Goal: Transaction & Acquisition: Purchase product/service

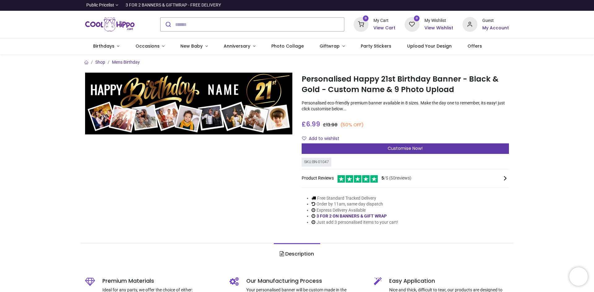
click at [407, 149] on span "Customise Now!" at bounding box center [404, 148] width 35 height 6
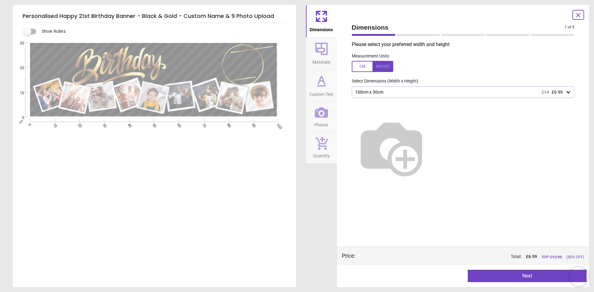
click at [428, 117] on img at bounding box center [391, 147] width 79 height 79
click at [430, 127] on img at bounding box center [391, 147] width 79 height 79
click at [431, 169] on img at bounding box center [391, 147] width 79 height 79
click at [431, 125] on img at bounding box center [391, 147] width 79 height 79
click at [444, 91] on div "100cm x 30cm £14 £6.99" at bounding box center [459, 92] width 211 height 5
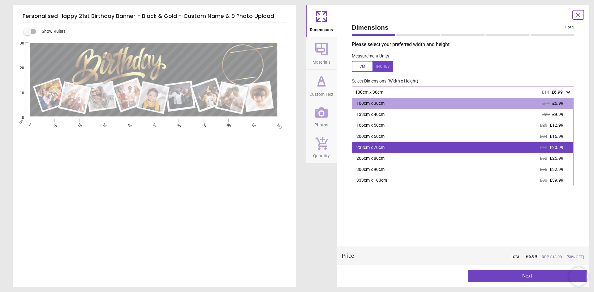
click at [441, 145] on div "233cm x 70cm £42 £20.99" at bounding box center [462, 147] width 221 height 11
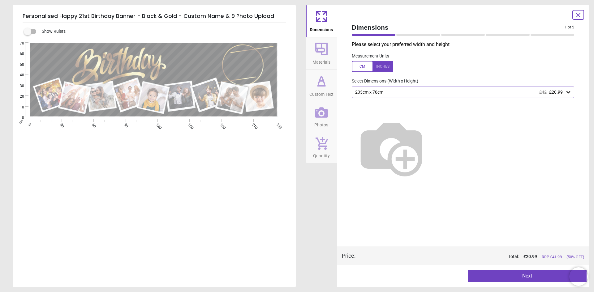
click at [568, 93] on icon at bounding box center [568, 92] width 4 height 2
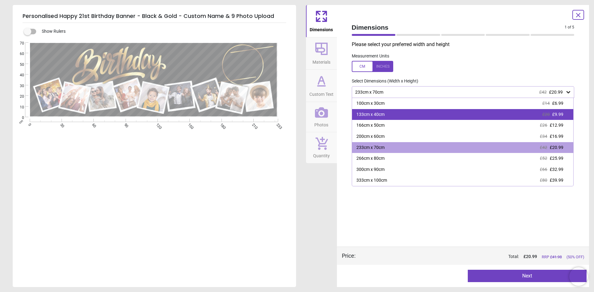
click at [446, 116] on div "133cm x 40cm £20 £9.99" at bounding box center [462, 114] width 221 height 11
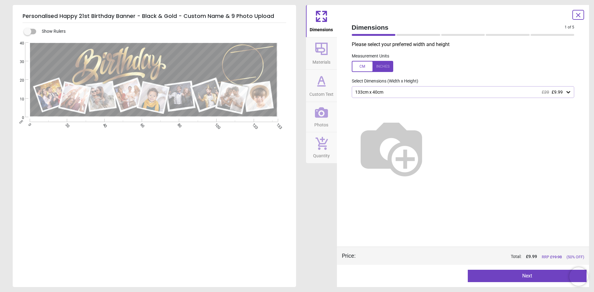
click at [323, 54] on icon at bounding box center [321, 49] width 12 height 12
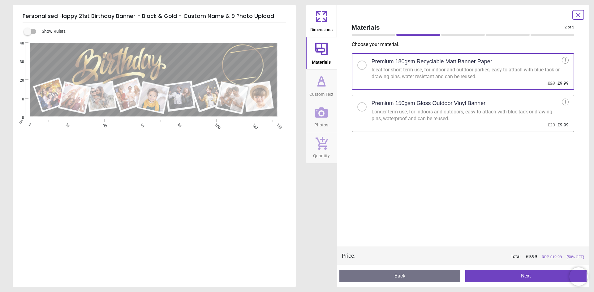
click at [362, 109] on div at bounding box center [362, 107] width 4 height 4
click at [322, 88] on span "Custom Text" at bounding box center [321, 92] width 24 height 9
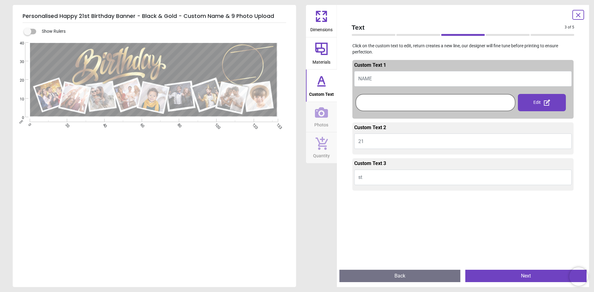
click at [387, 78] on button "NAME" at bounding box center [463, 78] width 218 height 15
click at [366, 79] on span "NAME" at bounding box center [365, 79] width 14 height 6
type textarea "***"
click at [369, 100] on div at bounding box center [435, 103] width 157 height 14
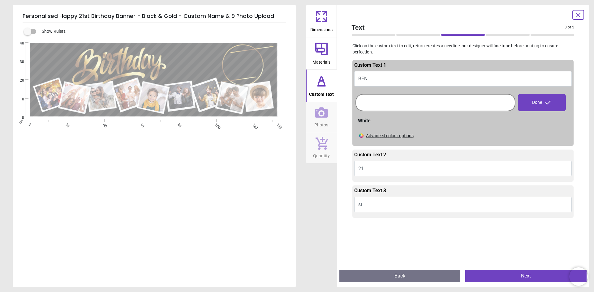
click at [381, 135] on div "Advanced colour options" at bounding box center [390, 136] width 48 height 6
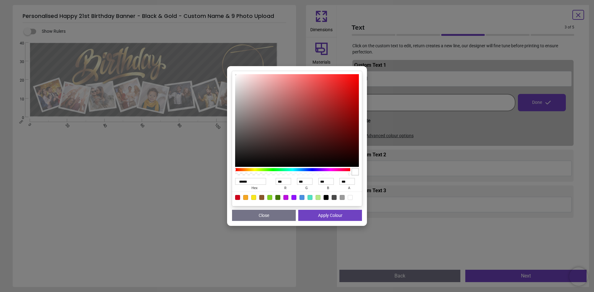
click at [269, 213] on button "Close" at bounding box center [264, 215] width 64 height 11
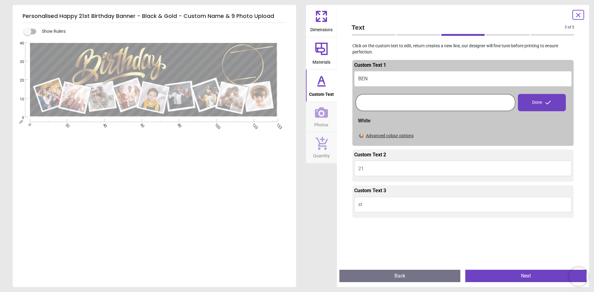
click at [391, 166] on button "21" at bounding box center [463, 168] width 218 height 15
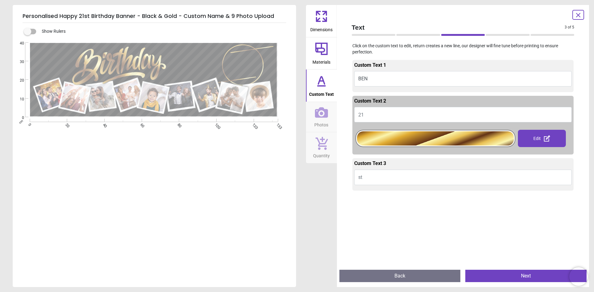
click at [197, 66] on textarea "***" at bounding box center [195, 61] width 53 height 15
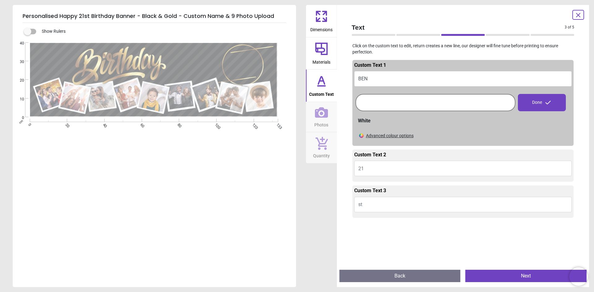
click at [384, 168] on button "21" at bounding box center [463, 168] width 218 height 15
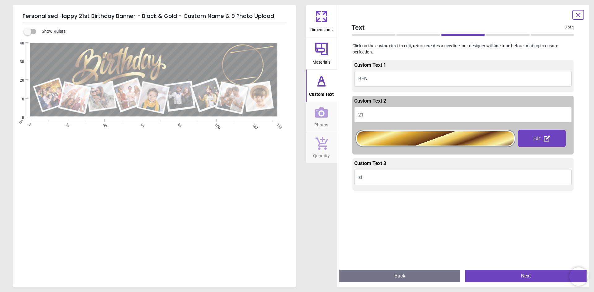
click at [197, 61] on textarea "***" at bounding box center [195, 61] width 53 height 15
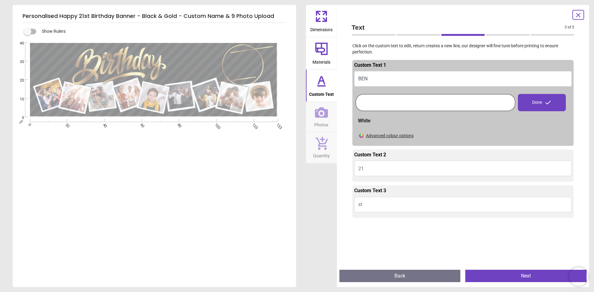
click at [391, 76] on button "BEN" at bounding box center [463, 78] width 218 height 15
click at [378, 135] on div "Advanced colour options" at bounding box center [390, 136] width 48 height 6
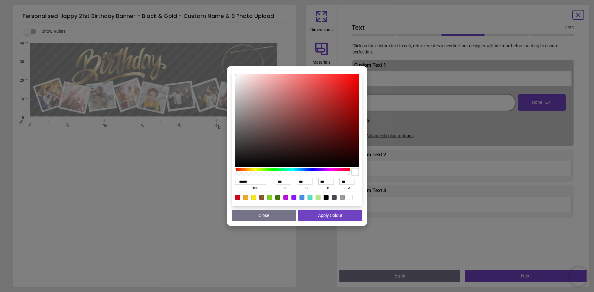
click at [268, 217] on button "Close" at bounding box center [264, 215] width 64 height 11
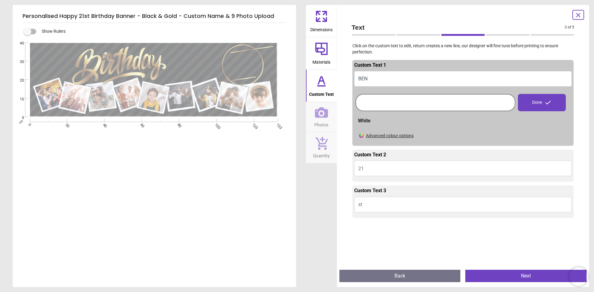
click at [379, 202] on button "st" at bounding box center [463, 204] width 218 height 15
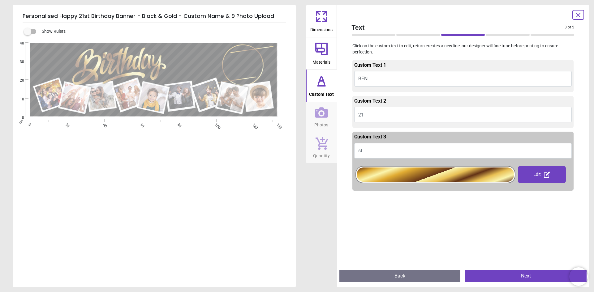
click at [317, 84] on icon at bounding box center [321, 81] width 15 height 15
click at [319, 113] on icon at bounding box center [321, 112] width 13 height 13
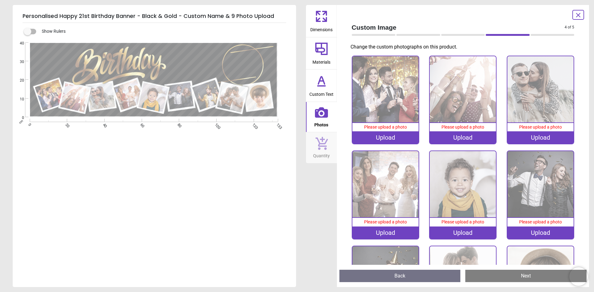
click at [383, 106] on img at bounding box center [385, 89] width 66 height 66
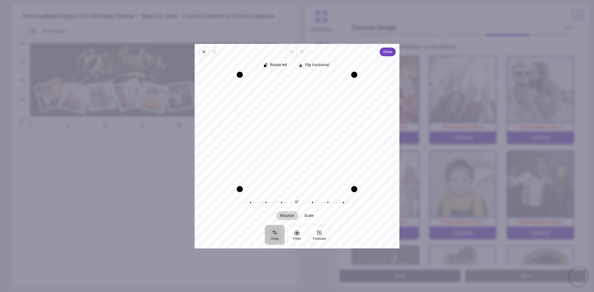
drag, startPoint x: 308, startPoint y: 150, endPoint x: 350, endPoint y: 188, distance: 56.7
click at [356, 188] on div "Recenter" at bounding box center [296, 132] width 195 height 114
click at [387, 51] on span "Done" at bounding box center [387, 51] width 9 height 7
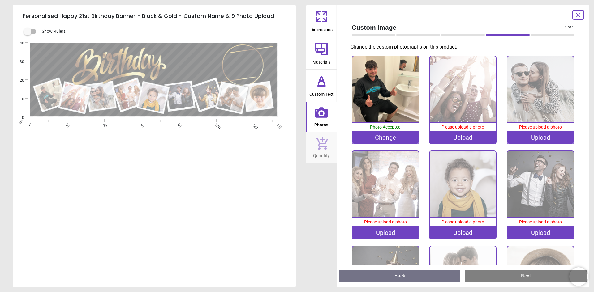
click at [470, 102] on img at bounding box center [462, 89] width 66 height 66
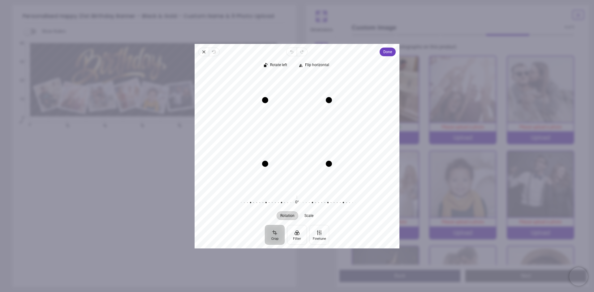
drag, startPoint x: 304, startPoint y: 130, endPoint x: 300, endPoint y: 132, distance: 4.3
click at [300, 132] on div "Recenter" at bounding box center [296, 132] width 195 height 114
click at [387, 51] on span "Done" at bounding box center [387, 51] width 9 height 7
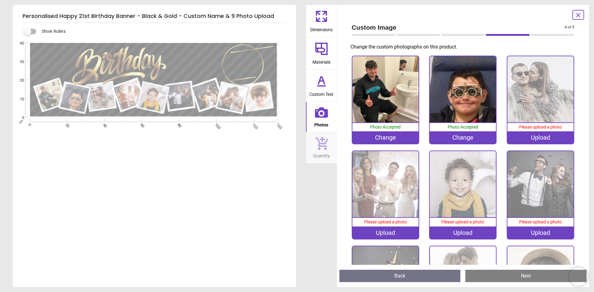
click at [534, 107] on img at bounding box center [540, 89] width 66 height 66
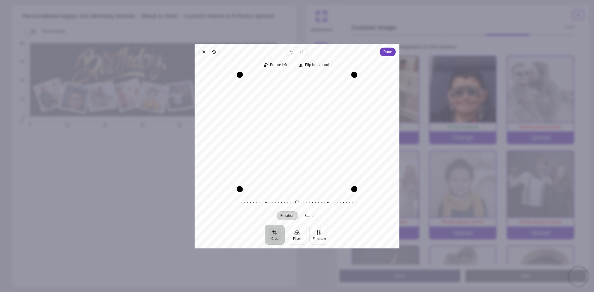
drag, startPoint x: 303, startPoint y: 138, endPoint x: 307, endPoint y: 151, distance: 12.8
click at [307, 151] on div "Recenter" at bounding box center [296, 132] width 195 height 114
click at [272, 237] on button "Crop" at bounding box center [275, 235] width 20 height 20
drag, startPoint x: 355, startPoint y: 188, endPoint x: 358, endPoint y: 181, distance: 7.5
click at [361, 203] on div "Rotate left Flip horizontal Recenter Rotation Scale 0° Reset" at bounding box center [296, 140] width 205 height 169
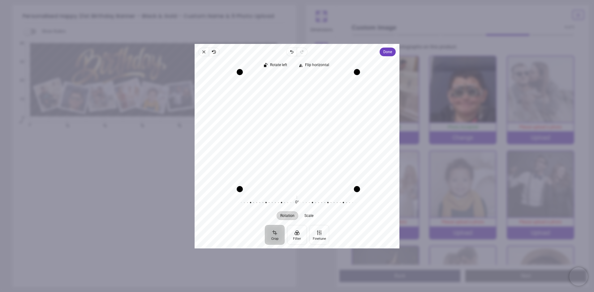
drag, startPoint x: 352, startPoint y: 75, endPoint x: 369, endPoint y: 52, distance: 28.8
click at [369, 52] on div "Close Revert Undo Redo Done Crop Filter Finetune Rotate left Flip horizontal Re…" at bounding box center [296, 146] width 205 height 205
click at [311, 122] on div "Recenter" at bounding box center [296, 132] width 195 height 114
click at [386, 50] on span "Done" at bounding box center [387, 51] width 9 height 7
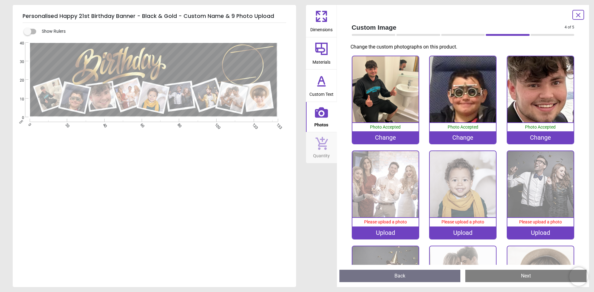
click at [395, 193] on img at bounding box center [385, 184] width 66 height 66
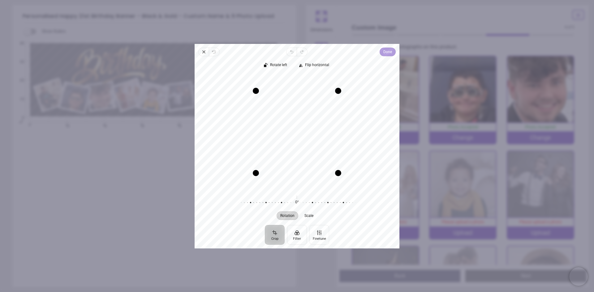
click at [386, 53] on span "Done" at bounding box center [387, 51] width 9 height 7
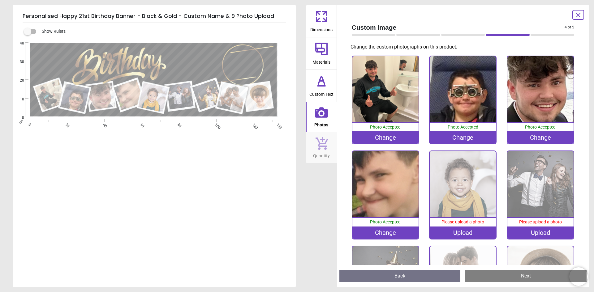
click at [157, 98] on image at bounding box center [154, 98] width 30 height 30
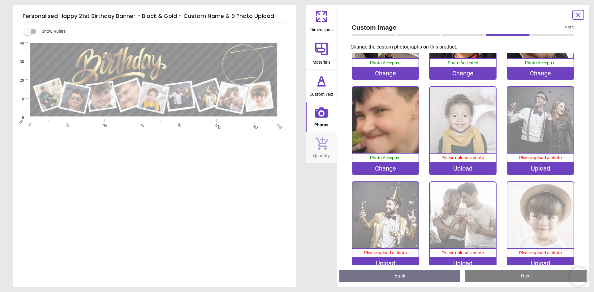
scroll to position [73, 0]
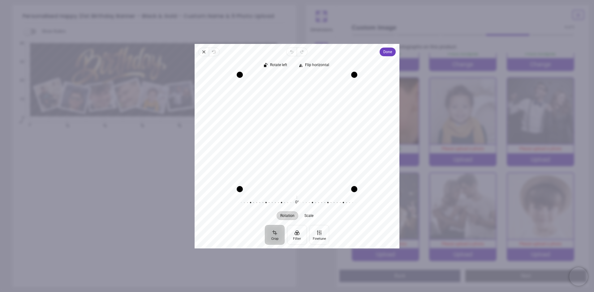
drag, startPoint x: 309, startPoint y: 135, endPoint x: 304, endPoint y: 142, distance: 7.8
click at [304, 142] on div "Recenter" at bounding box center [296, 132] width 195 height 114
click at [386, 50] on span "Done" at bounding box center [387, 51] width 9 height 7
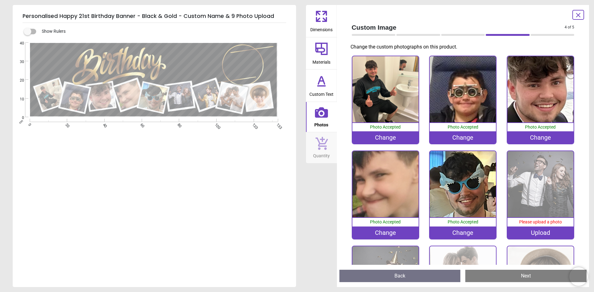
scroll to position [73, 0]
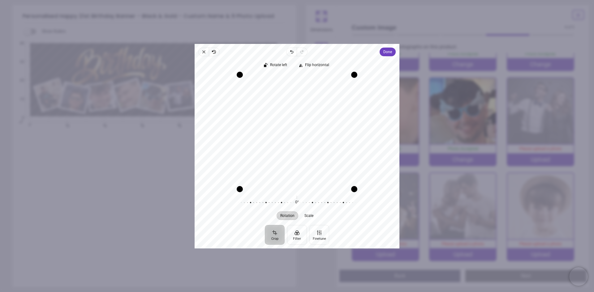
drag, startPoint x: 298, startPoint y: 135, endPoint x: 268, endPoint y: 113, distance: 37.5
click at [268, 113] on div "Recenter" at bounding box center [296, 132] width 195 height 114
drag, startPoint x: 323, startPoint y: 127, endPoint x: 349, endPoint y: 115, distance: 28.9
click at [350, 116] on div "Recenter" at bounding box center [296, 132] width 195 height 114
drag, startPoint x: 305, startPoint y: 144, endPoint x: 295, endPoint y: 143, distance: 9.6
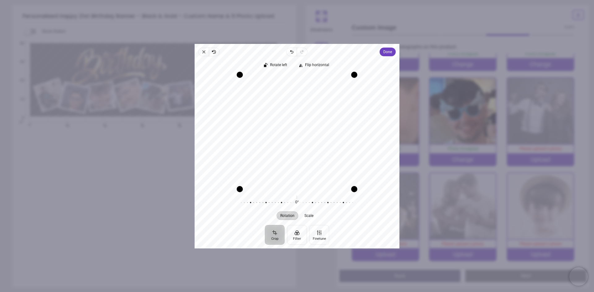
click at [295, 143] on div "Recenter" at bounding box center [296, 132] width 195 height 114
drag, startPoint x: 321, startPoint y: 143, endPoint x: 309, endPoint y: 142, distance: 11.8
click at [309, 142] on div "Recenter" at bounding box center [296, 132] width 195 height 114
drag, startPoint x: 317, startPoint y: 144, endPoint x: 324, endPoint y: 148, distance: 8.8
click at [324, 148] on div "Recenter" at bounding box center [296, 132] width 195 height 114
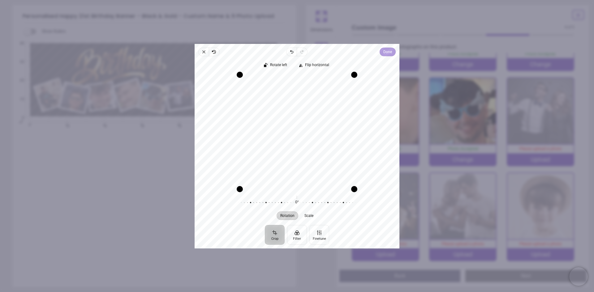
click at [388, 53] on span "Done" at bounding box center [387, 51] width 9 height 7
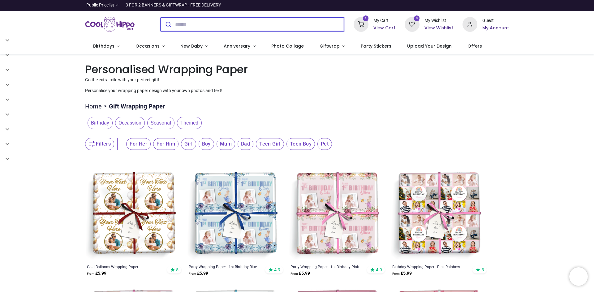
click at [201, 23] on input "search" at bounding box center [259, 25] width 169 height 14
click at [393, 106] on ul "Home > Gift Wrapping Paper" at bounding box center [286, 105] width 402 height 12
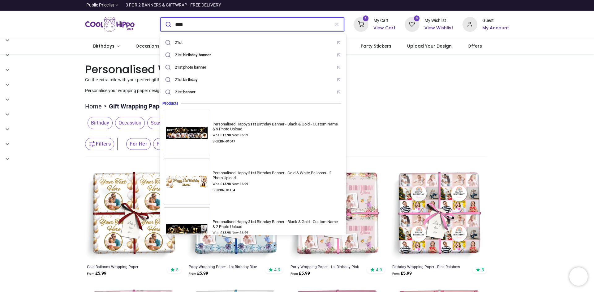
click at [206, 23] on input "****" at bounding box center [252, 25] width 155 height 14
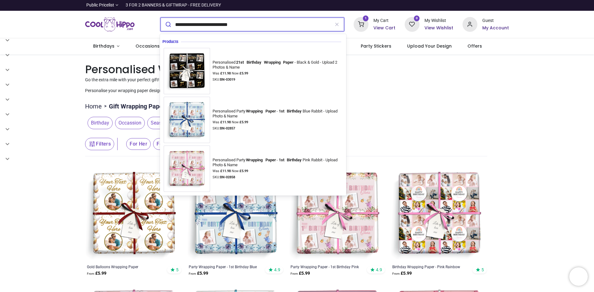
type input "**********"
click at [160, 18] on button "submit" at bounding box center [167, 25] width 15 height 14
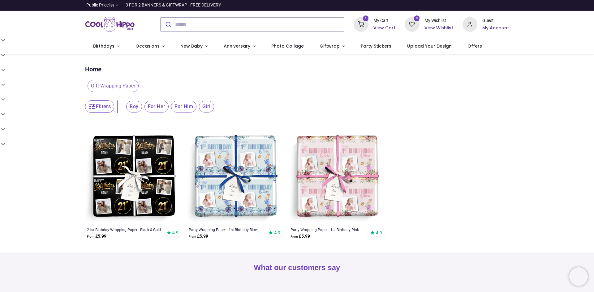
click at [155, 168] on img at bounding box center [133, 177] width 97 height 97
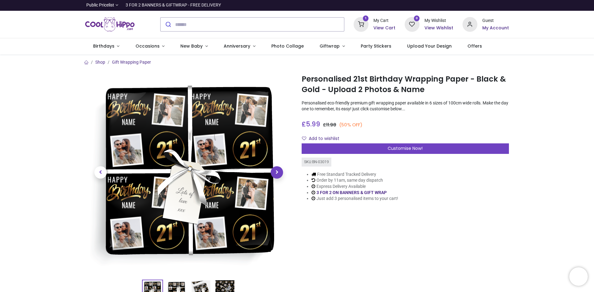
click at [276, 176] on span "Next" at bounding box center [277, 172] width 12 height 12
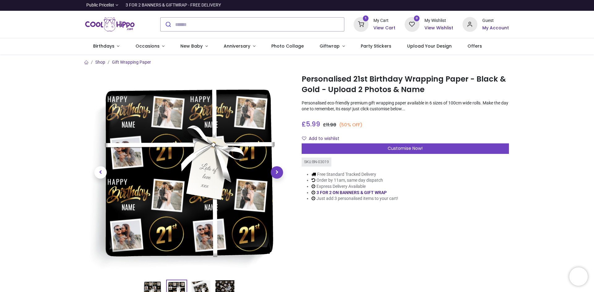
click at [276, 176] on span "Next" at bounding box center [277, 172] width 12 height 12
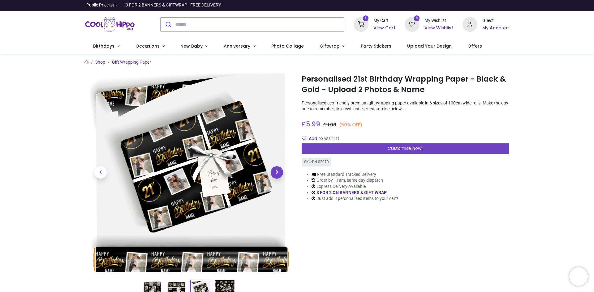
click at [276, 176] on span "Next" at bounding box center [277, 172] width 12 height 12
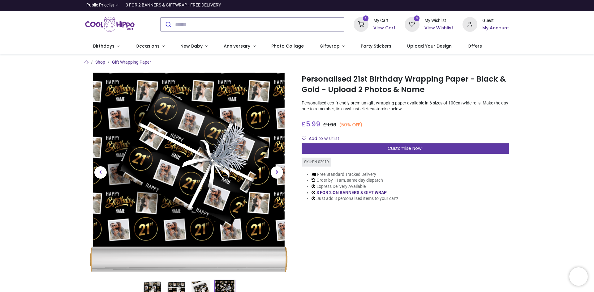
click at [397, 150] on span "Customise Now!" at bounding box center [404, 148] width 35 height 6
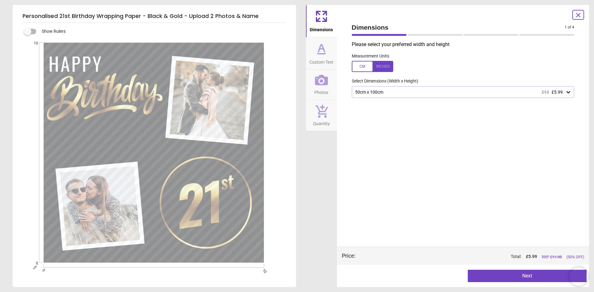
click at [406, 92] on div "50cm x 100cm £12 £5.99" at bounding box center [459, 92] width 211 height 5
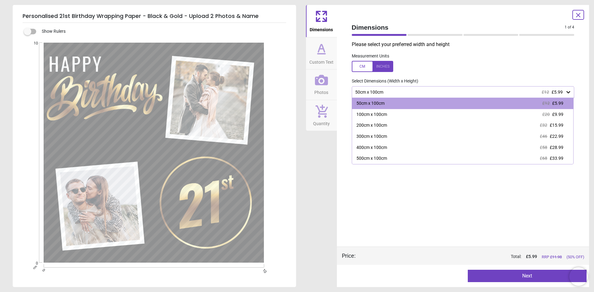
click at [575, 17] on icon at bounding box center [577, 14] width 7 height 7
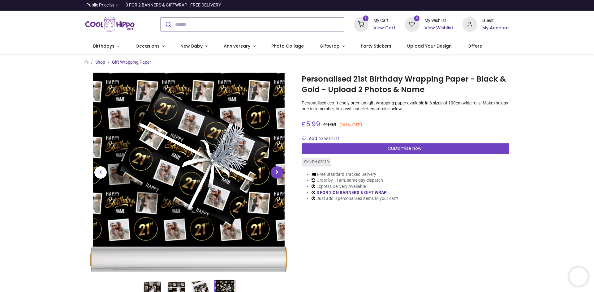
click at [276, 173] on span "Next" at bounding box center [277, 172] width 12 height 12
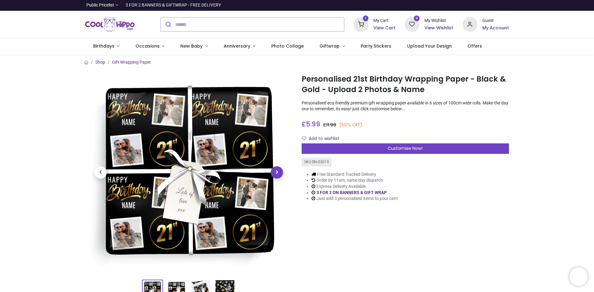
click at [276, 173] on span "Next" at bounding box center [277, 172] width 12 height 12
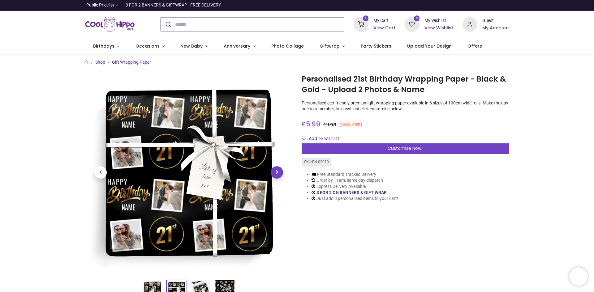
click at [275, 176] on span "Next" at bounding box center [277, 172] width 12 height 12
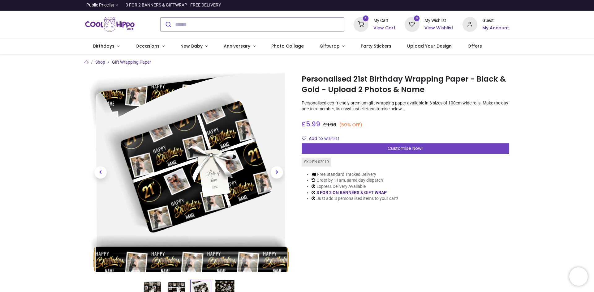
click at [379, 27] on h6 "View Cart" at bounding box center [384, 28] width 22 height 6
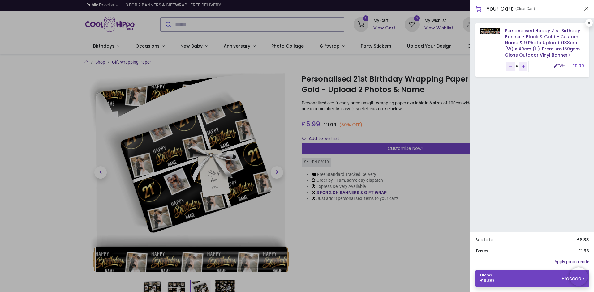
click at [423, 239] on div at bounding box center [297, 146] width 594 height 292
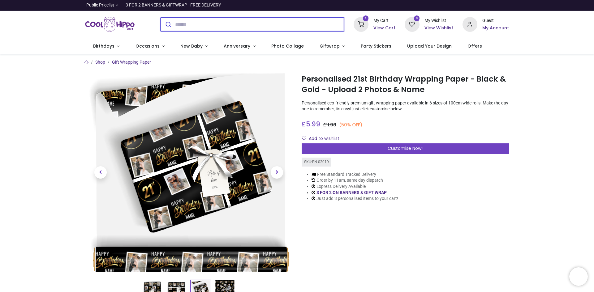
click at [211, 26] on input "search" at bounding box center [259, 25] width 169 height 14
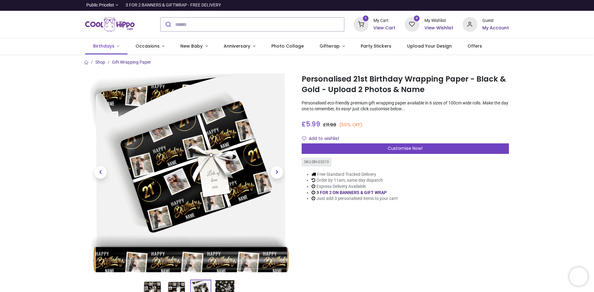
click at [109, 45] on span "Birthdays" at bounding box center [103, 46] width 21 height 6
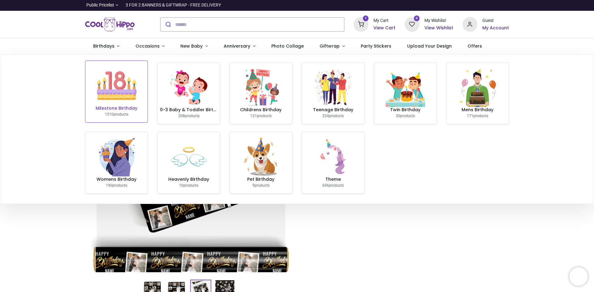
click at [122, 97] on img at bounding box center [117, 86] width 40 height 40
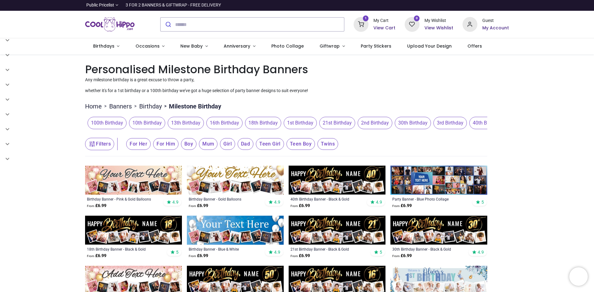
click at [342, 126] on span "21st Birthday" at bounding box center [337, 123] width 36 height 12
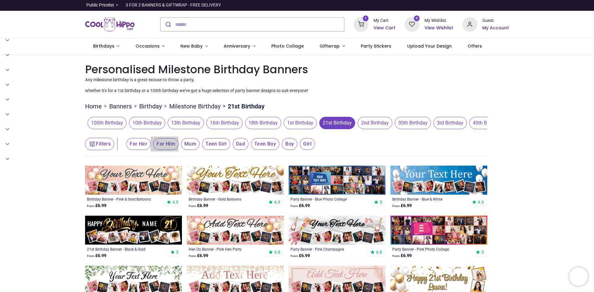
click at [151, 145] on span "For Him" at bounding box center [138, 144] width 24 height 12
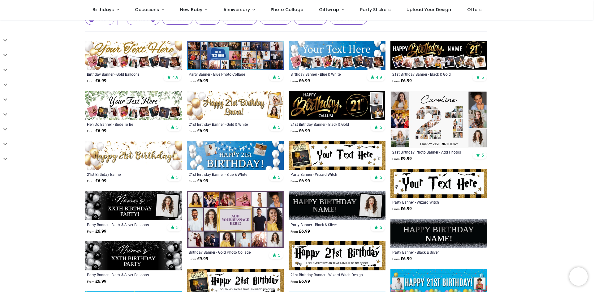
scroll to position [93, 0]
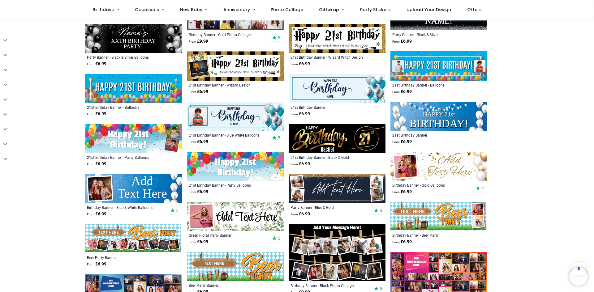
scroll to position [309, 0]
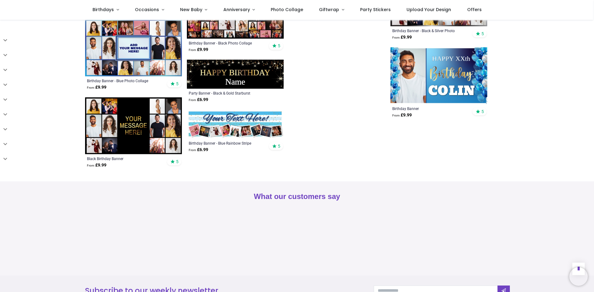
scroll to position [866, 0]
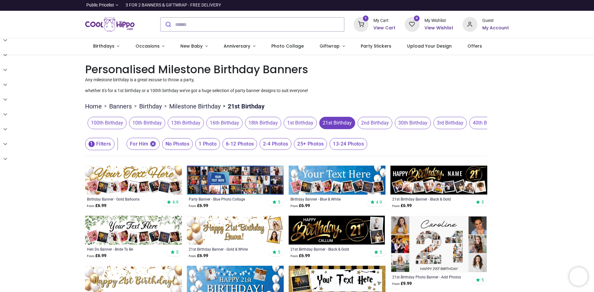
click at [384, 28] on h6 "View Cart" at bounding box center [384, 28] width 22 height 6
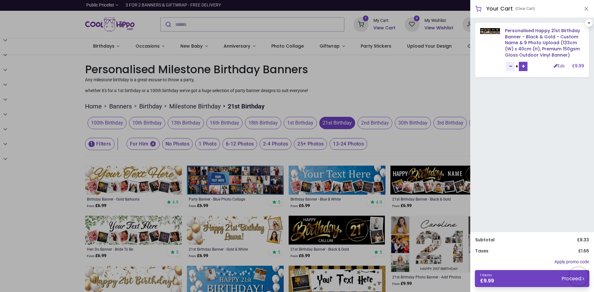
click at [527, 67] on link "Add one" at bounding box center [523, 66] width 9 height 9
type input "*"
click at [507, 67] on link "Remove one" at bounding box center [510, 66] width 9 height 9
type input "*"
click at [536, 279] on link "1 items £ 9.99 Proceed" at bounding box center [532, 278] width 114 height 17
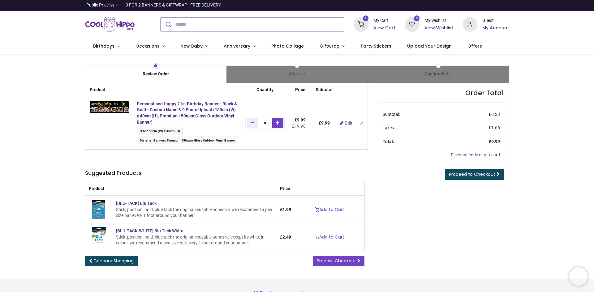
click at [281, 125] on link "Add one" at bounding box center [277, 123] width 11 height 10
type input "*"
click at [490, 176] on span "Proceed to Checkout" at bounding box center [472, 174] width 46 height 6
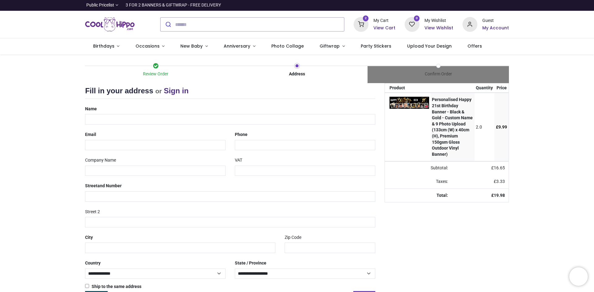
select select "***"
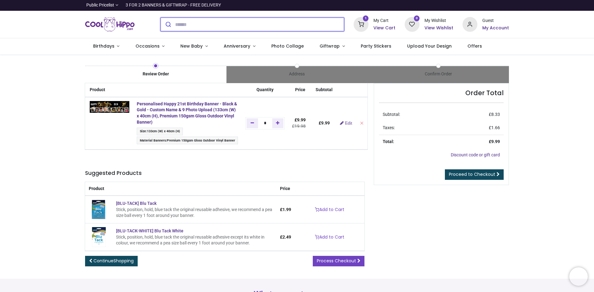
click at [190, 24] on input "search" at bounding box center [259, 25] width 169 height 14
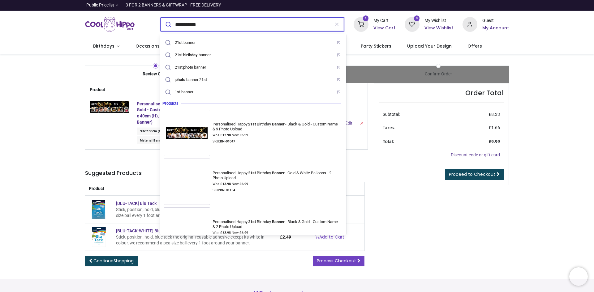
type input "**********"
click at [160, 18] on button "submit" at bounding box center [167, 25] width 15 height 14
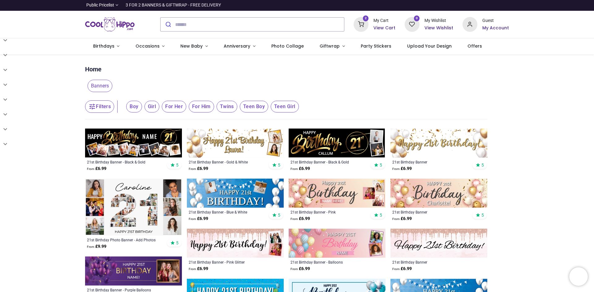
click at [374, 27] on div "2 My Cart View Cart" at bounding box center [374, 24] width 42 height 15
click at [384, 28] on h6 "View Cart" at bounding box center [384, 28] width 22 height 6
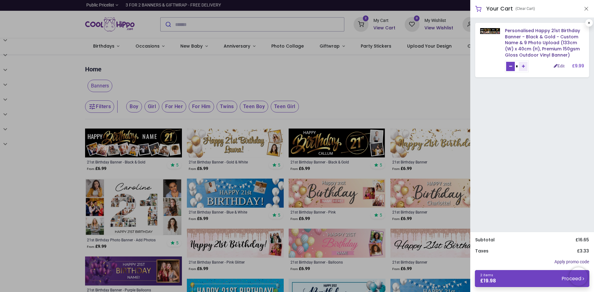
click at [509, 66] on icon "Remove one" at bounding box center [510, 67] width 3 height 4
type input "*"
click at [588, 20] on link at bounding box center [588, 22] width 7 height 7
type input "*"
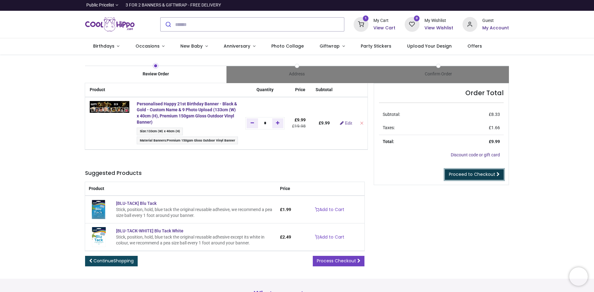
click at [457, 173] on span "Proceed to Checkout" at bounding box center [472, 174] width 46 height 6
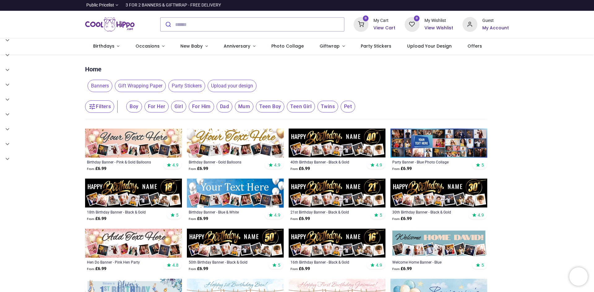
click at [488, 27] on h6 "My Account" at bounding box center [495, 28] width 27 height 6
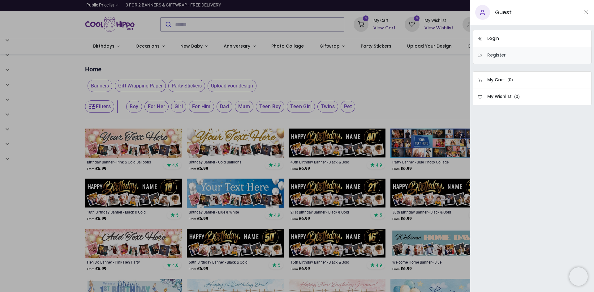
click at [488, 55] on h6 "Register" at bounding box center [496, 55] width 19 height 6
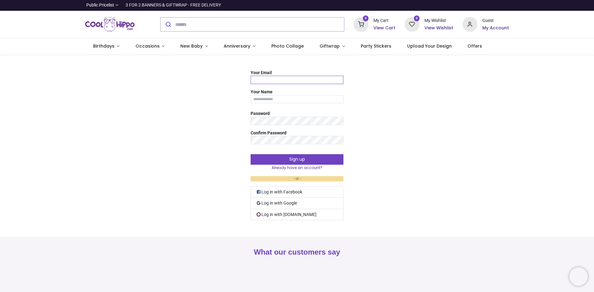
click at [298, 79] on input "Your Email" at bounding box center [296, 80] width 93 height 8
type input "**********"
click at [269, 100] on input "Your Name" at bounding box center [296, 99] width 93 height 8
type input "**********"
drag, startPoint x: 286, startPoint y: 98, endPoint x: 278, endPoint y: 98, distance: 8.0
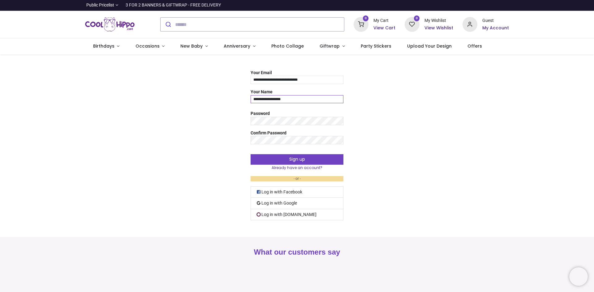
click at [278, 98] on input "**********" at bounding box center [296, 99] width 93 height 8
click at [290, 156] on button "Sign up" at bounding box center [296, 159] width 93 height 11
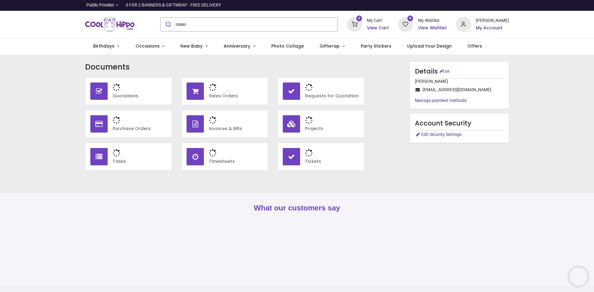
type input "**********"
click at [105, 46] on span "Birthdays" at bounding box center [103, 46] width 21 height 6
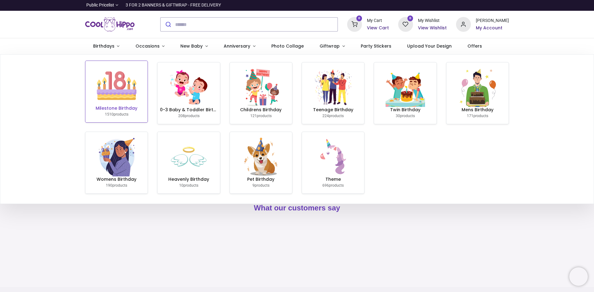
click at [123, 96] on img at bounding box center [117, 86] width 40 height 40
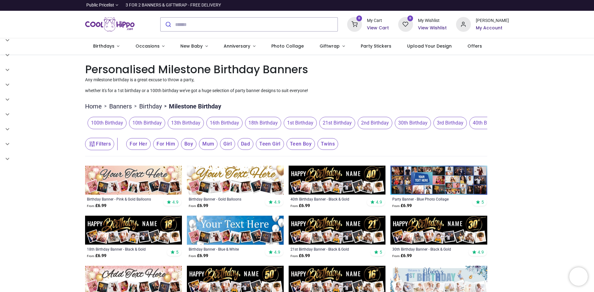
type input "**********"
click at [147, 230] on img at bounding box center [133, 230] width 97 height 29
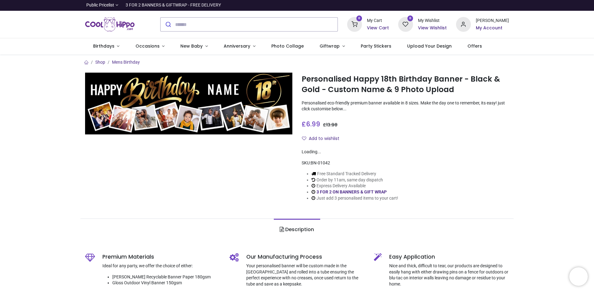
type input "**********"
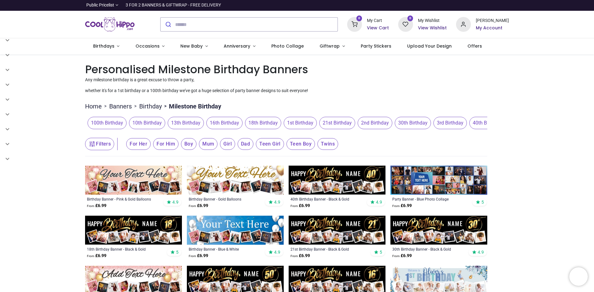
click at [338, 231] on img at bounding box center [336, 230] width 97 height 29
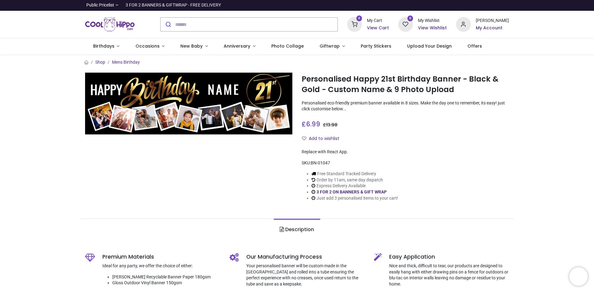
type input "**********"
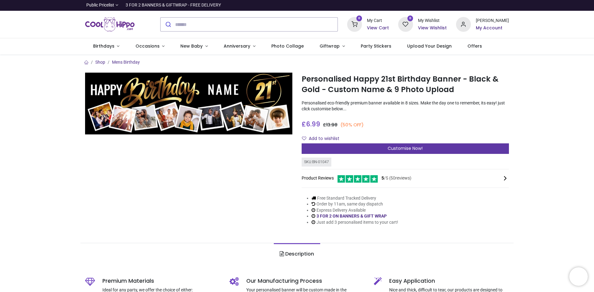
click at [396, 147] on span "Customise Now!" at bounding box center [404, 148] width 35 height 6
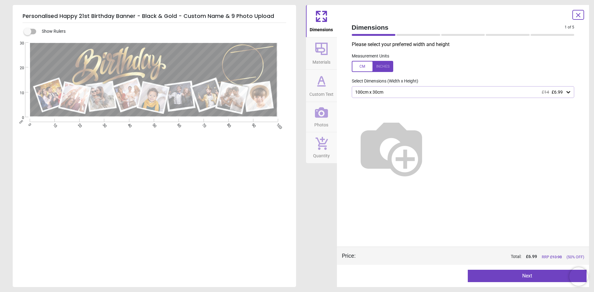
click at [423, 92] on div "100cm x 30cm £14 £6.99" at bounding box center [459, 92] width 211 height 5
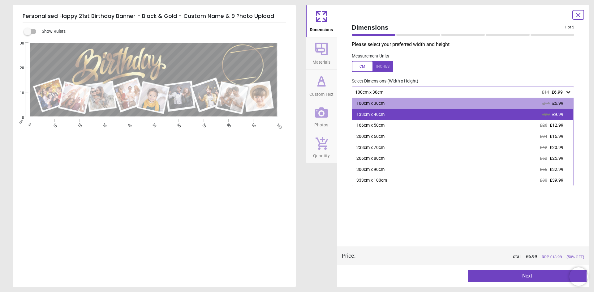
click at [416, 113] on div "133cm x 40cm £20 £9.99" at bounding box center [462, 114] width 221 height 11
